Goal: Find specific page/section

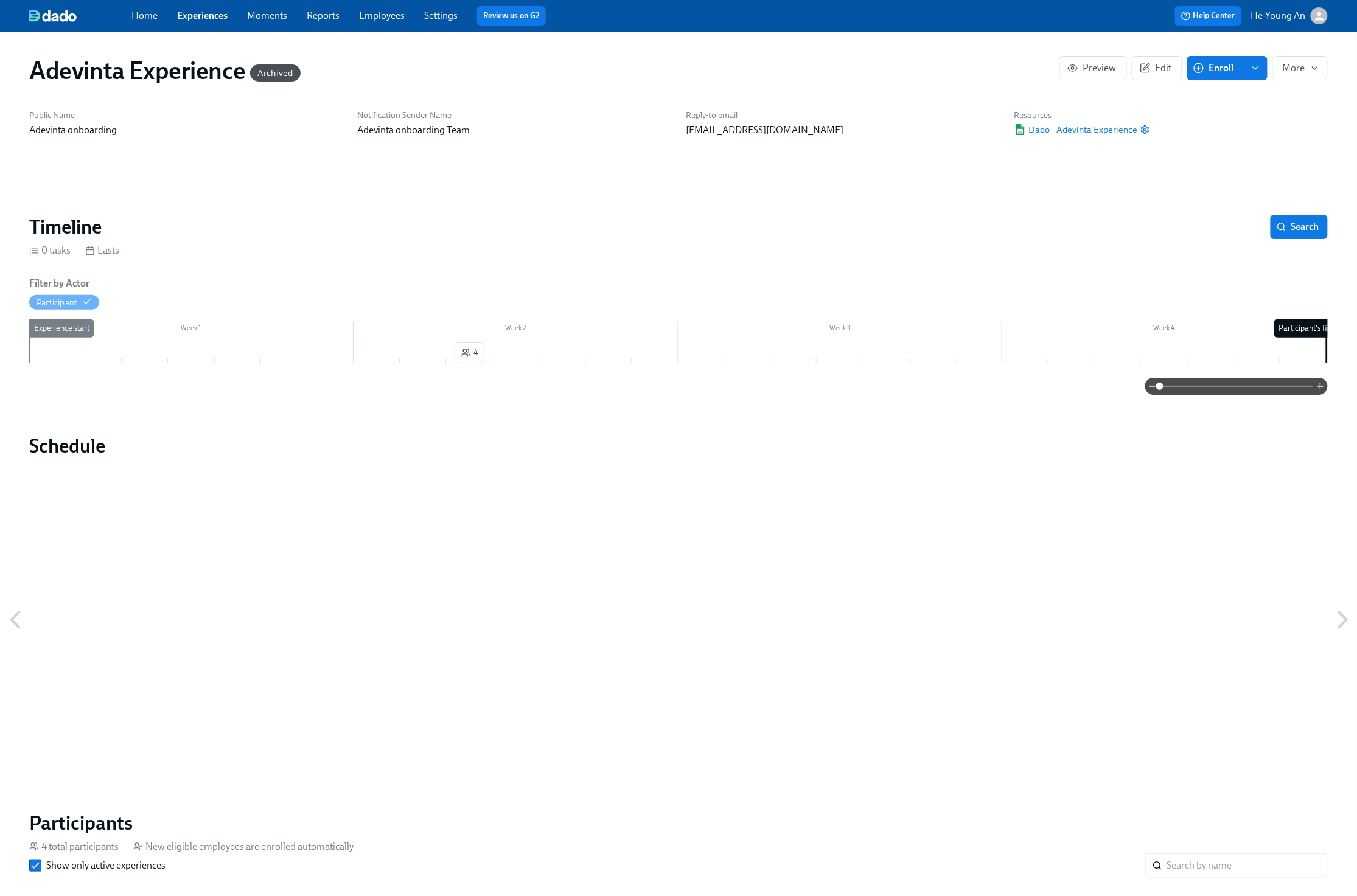
click at [209, 13] on link "Experiences" at bounding box center [203, 15] width 51 height 12
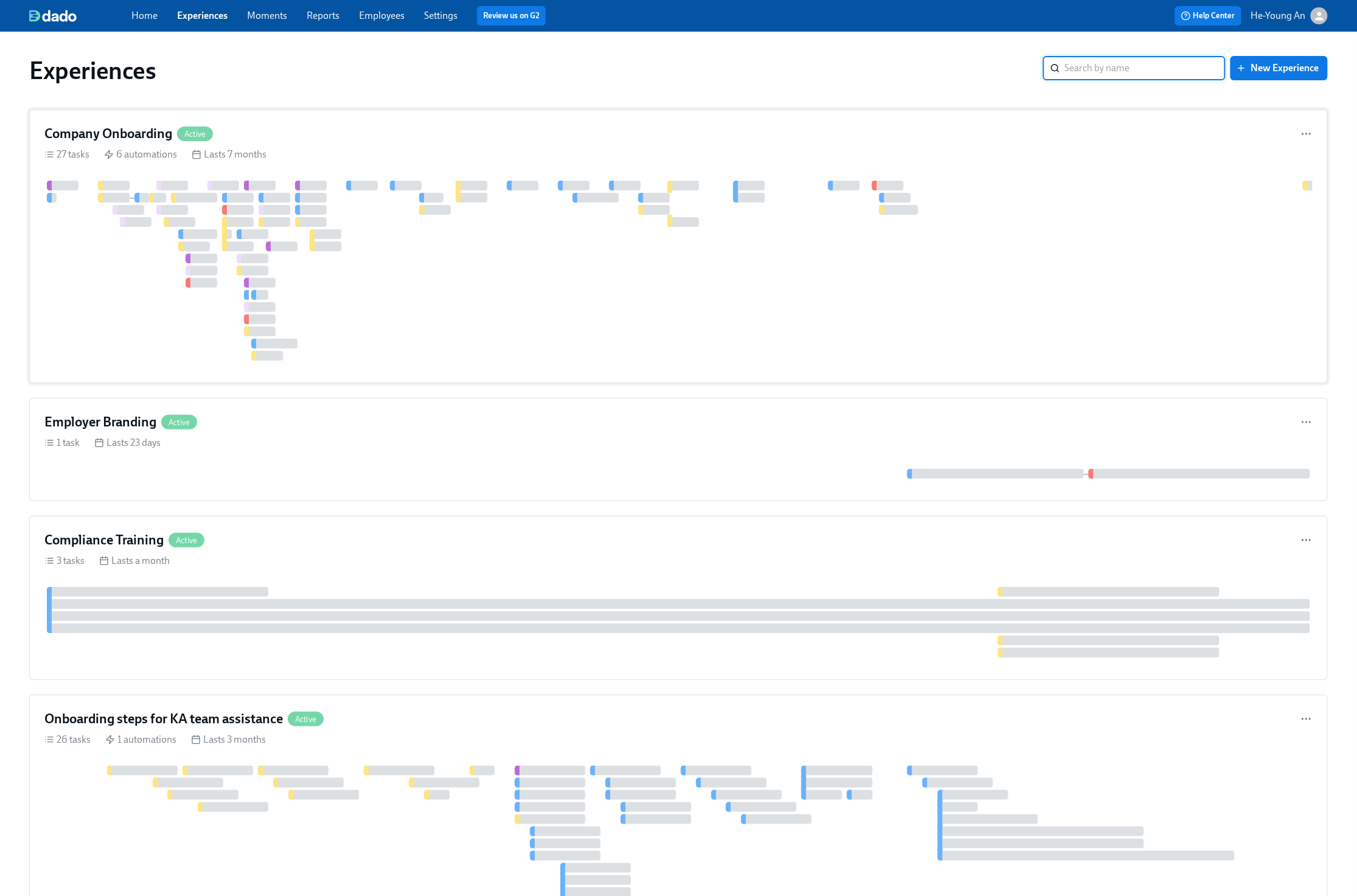
scroll to position [5, 0]
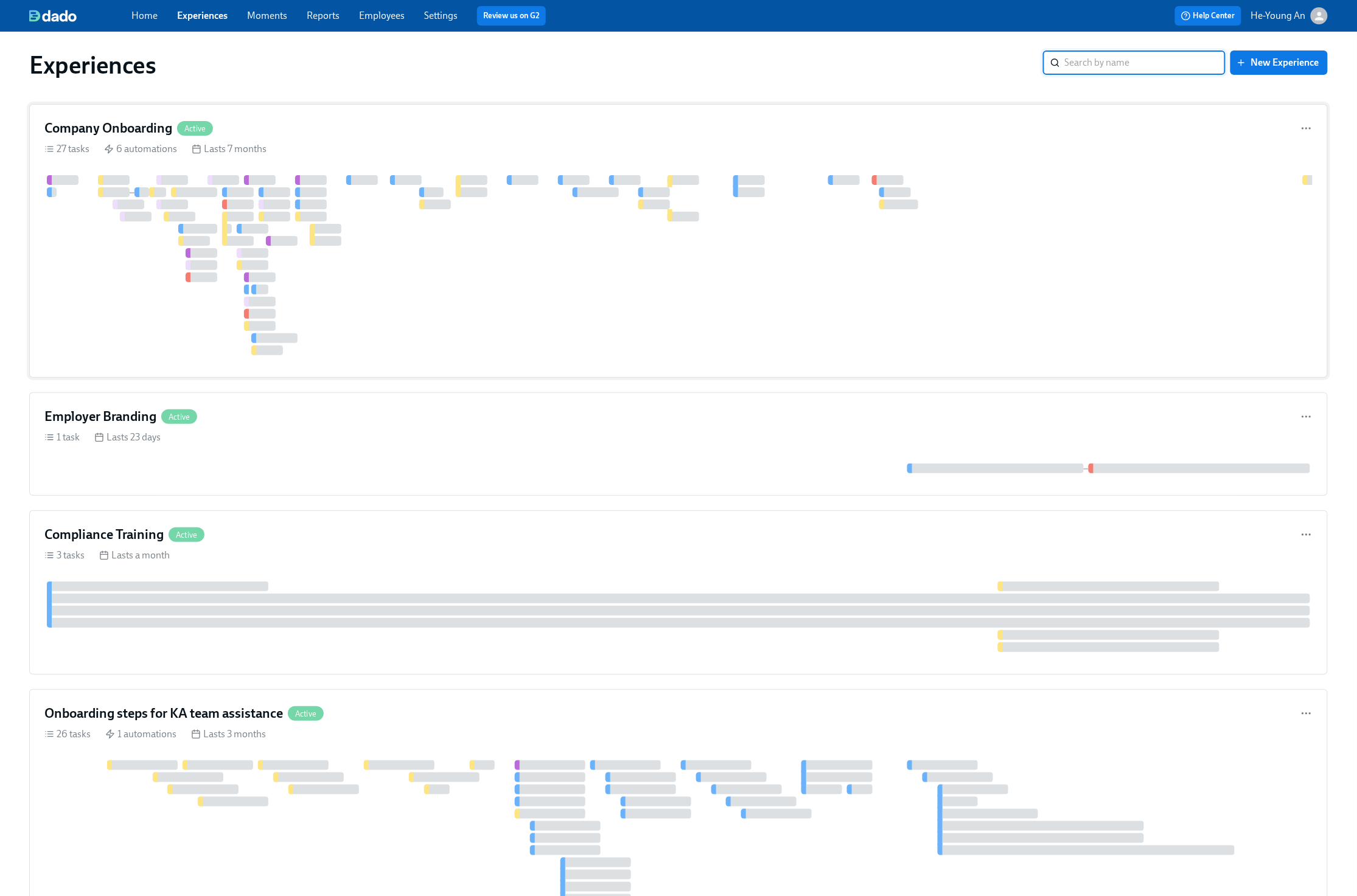
click at [384, 275] on div at bounding box center [836, 266] width 1584 height 180
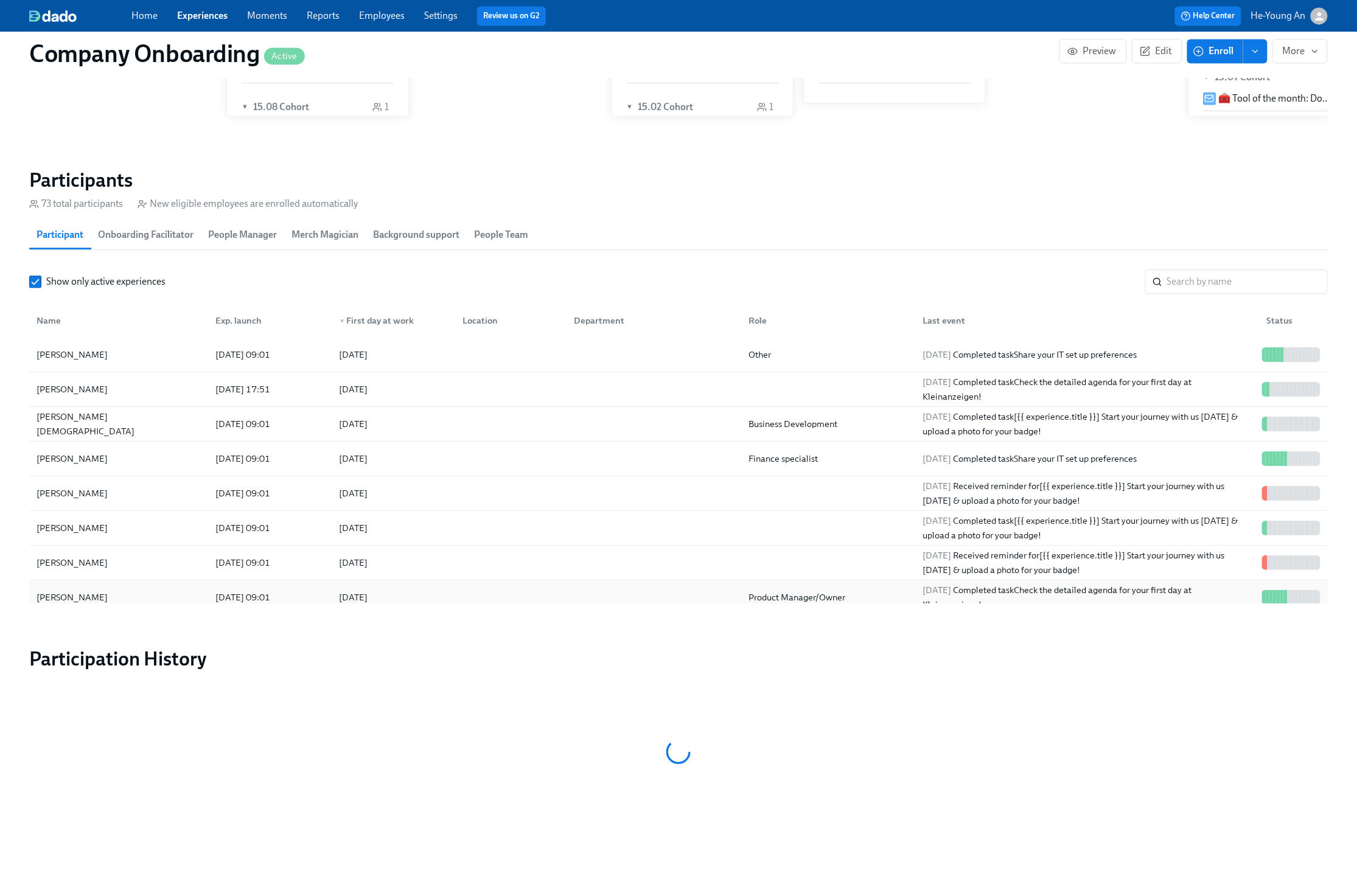
scroll to position [1206, 1]
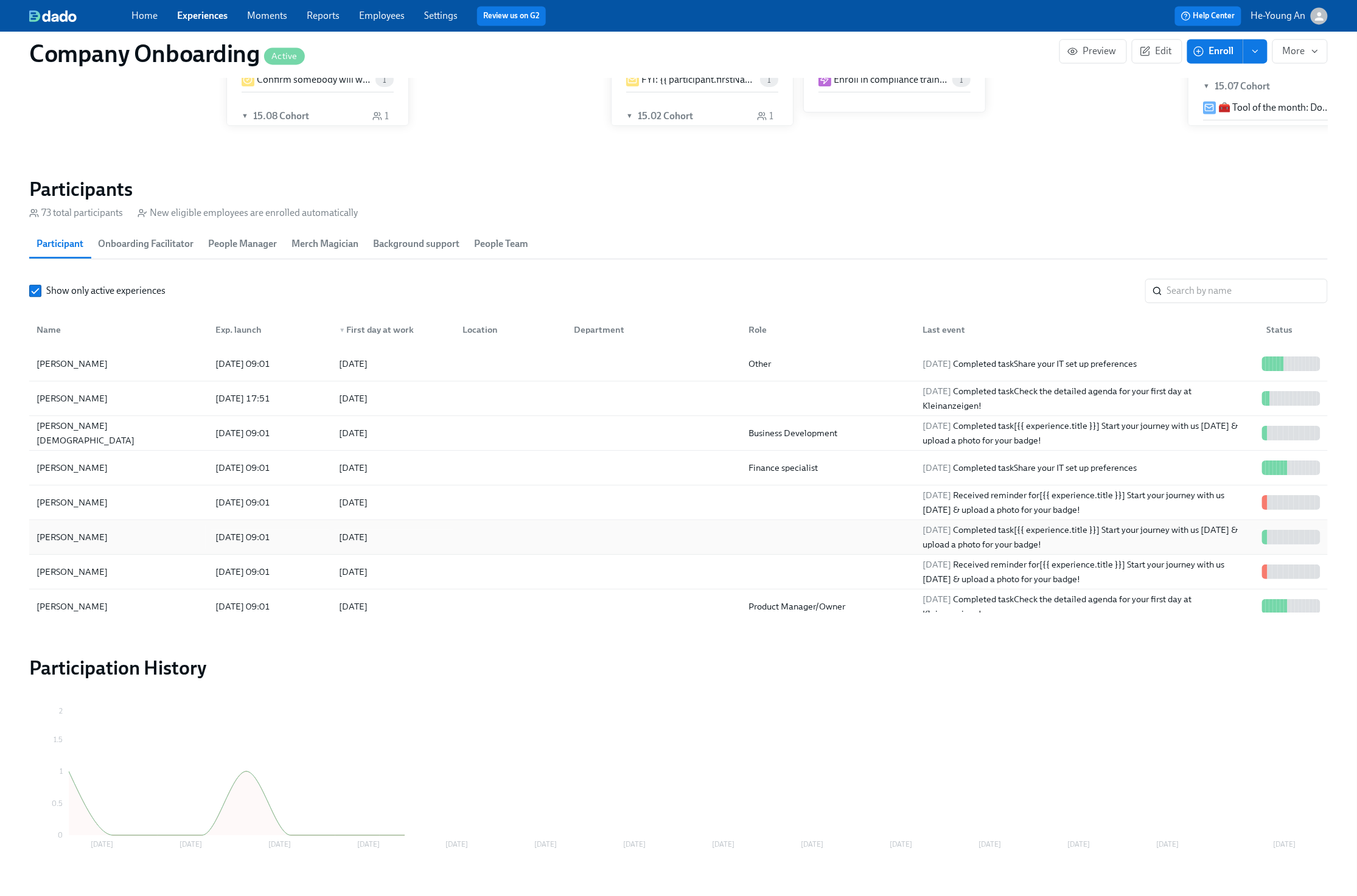
click at [136, 549] on div "[PERSON_NAME]" at bounding box center [119, 537] width 174 height 25
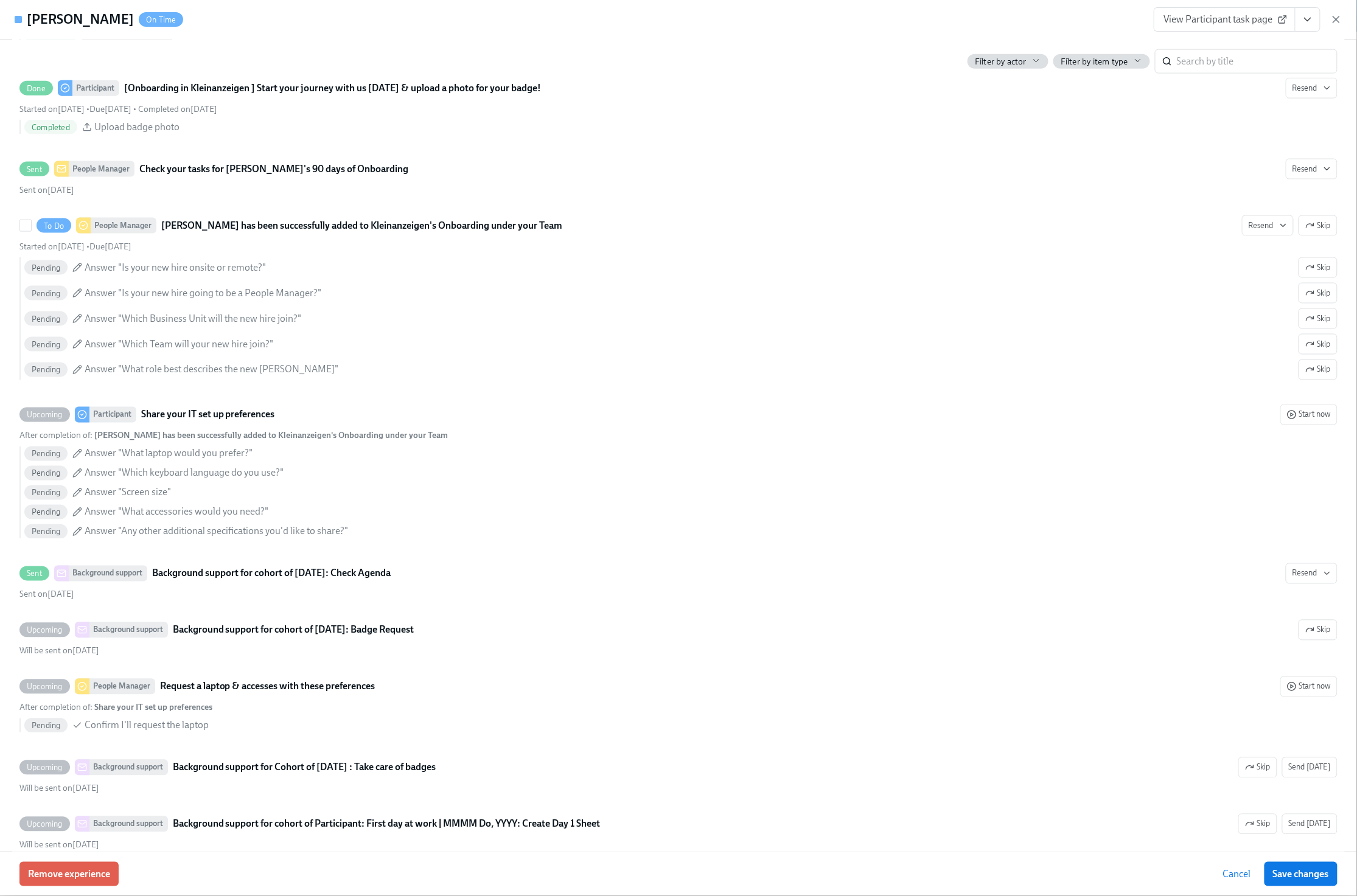
scroll to position [707, 0]
